Goal: Transaction & Acquisition: Purchase product/service

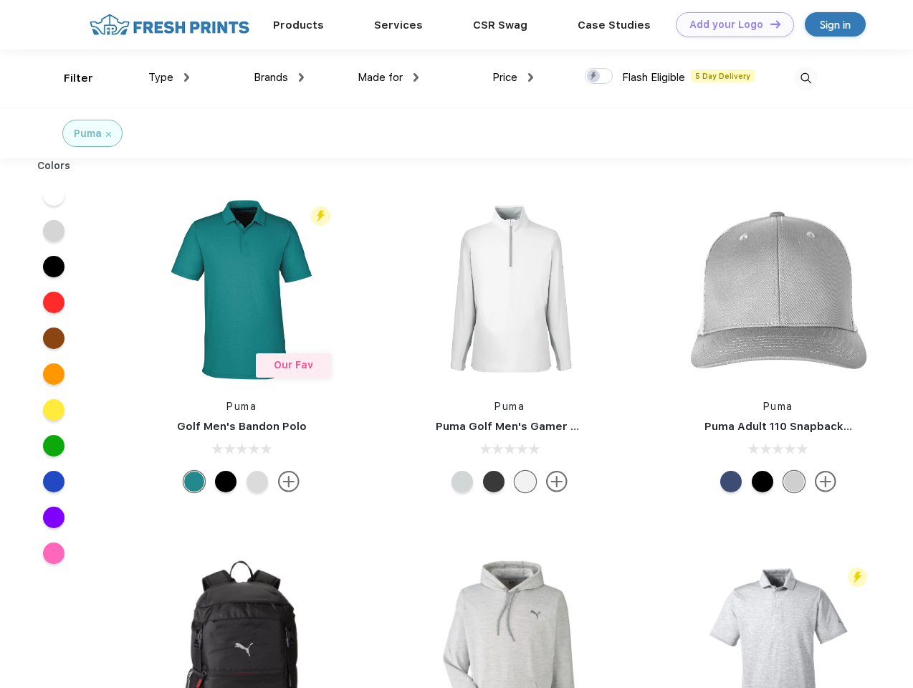
scroll to position [1, 0]
click at [730, 24] on link "Add your Logo Design Tool" at bounding box center [735, 24] width 118 height 25
click at [0, 0] on div "Design Tool" at bounding box center [0, 0] width 0 height 0
click at [769, 24] on link "Add your Logo Design Tool" at bounding box center [735, 24] width 118 height 25
click at [69, 78] on div "Filter" at bounding box center [78, 78] width 29 height 16
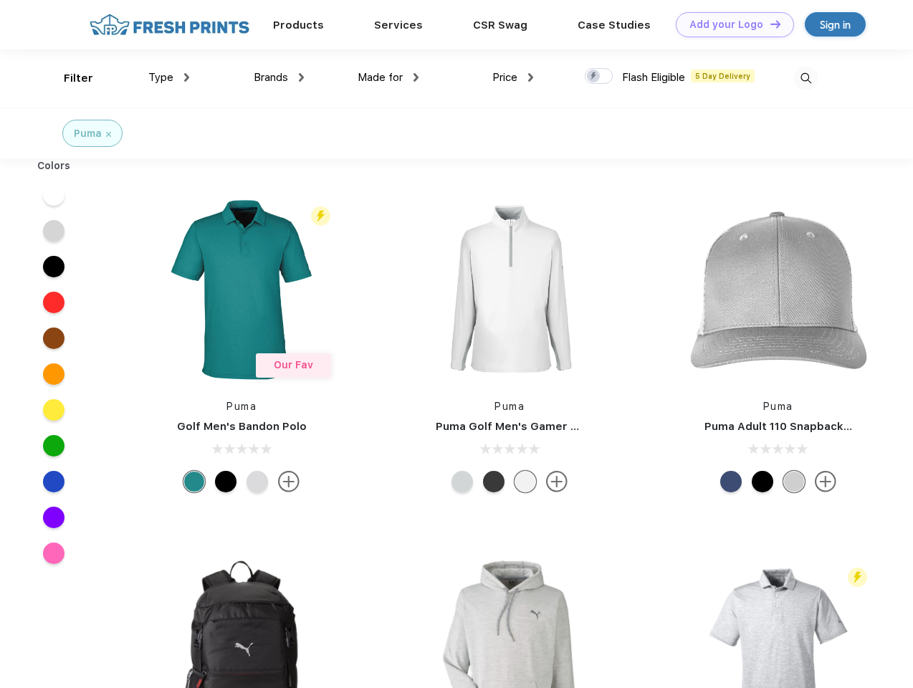
click at [169, 77] on span "Type" at bounding box center [160, 77] width 25 height 13
click at [279, 77] on span "Brands" at bounding box center [271, 77] width 34 height 13
click at [389, 77] on span "Made for" at bounding box center [380, 77] width 45 height 13
click at [513, 77] on span "Price" at bounding box center [504, 77] width 25 height 13
click at [599, 77] on div at bounding box center [599, 76] width 28 height 16
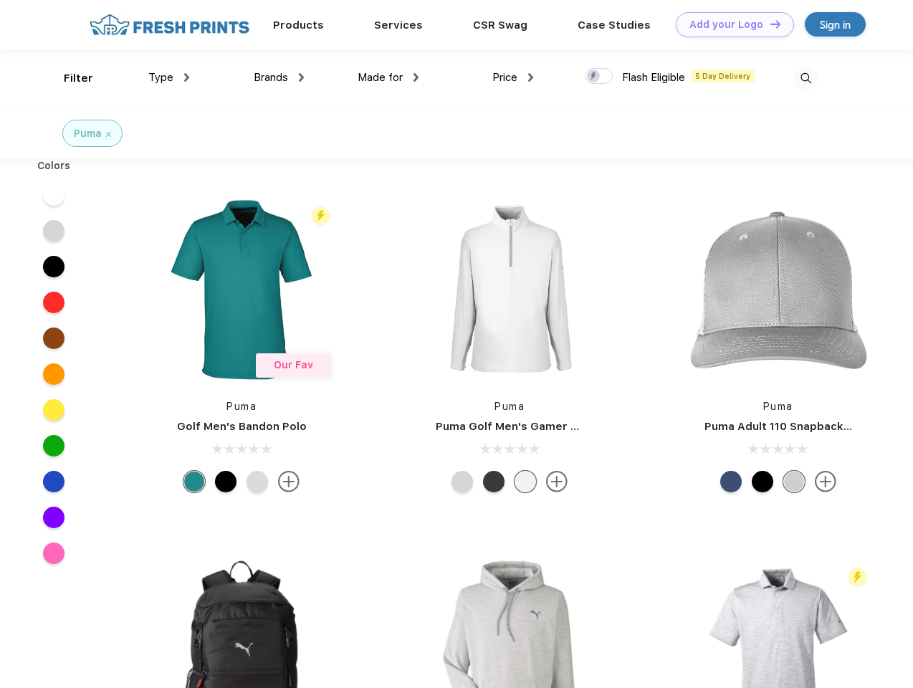
click at [594, 77] on input "checkbox" at bounding box center [589, 71] width 9 height 9
click at [806, 78] on img at bounding box center [806, 79] width 24 height 24
